Goal: Learn about a topic

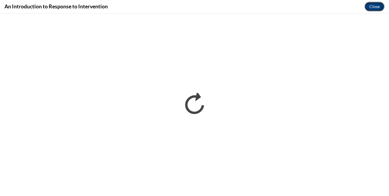
click at [375, 9] on button "Close" at bounding box center [375, 7] width 20 height 10
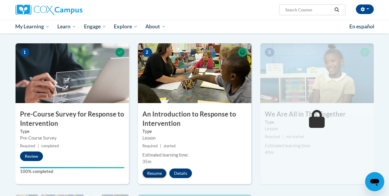
click at [160, 170] on button "Resume" at bounding box center [154, 173] width 24 height 10
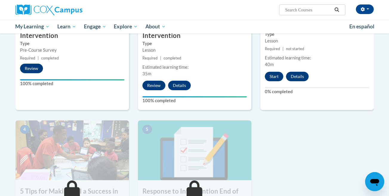
scroll to position [171, 0]
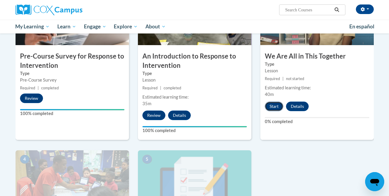
click at [274, 105] on button "Start" at bounding box center [274, 107] width 19 height 10
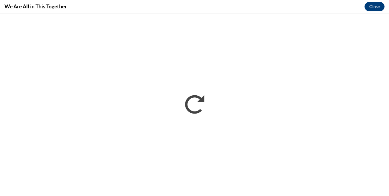
scroll to position [0, 0]
